Goal: Use online tool/utility: Utilize a website feature to perform a specific function

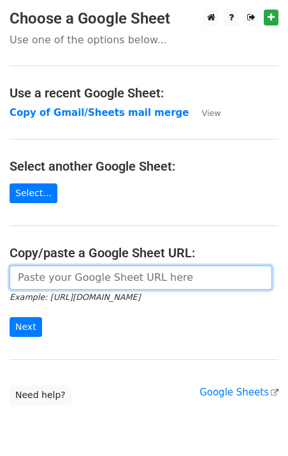
click at [42, 271] on input "url" at bounding box center [141, 278] width 262 height 24
type input "[URL][DOMAIN_NAME]"
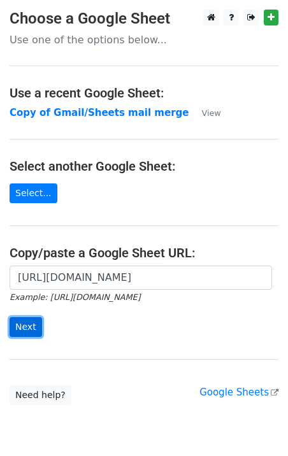
click at [32, 322] on input "Next" at bounding box center [26, 327] width 32 height 20
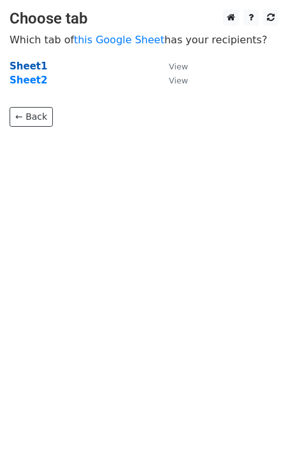
click at [28, 65] on strong "Sheet1" at bounding box center [29, 66] width 38 height 11
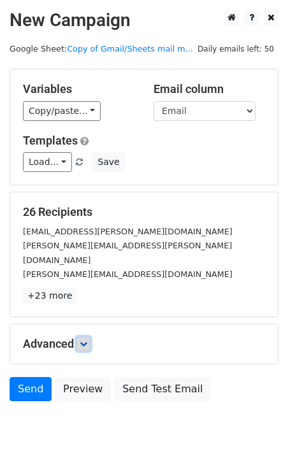
click at [87, 337] on link at bounding box center [83, 344] width 14 height 14
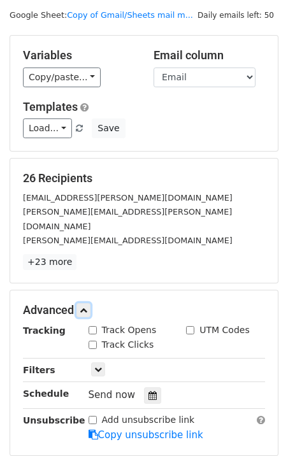
scroll to position [43, 0]
